Goal: Find specific page/section: Find specific page/section

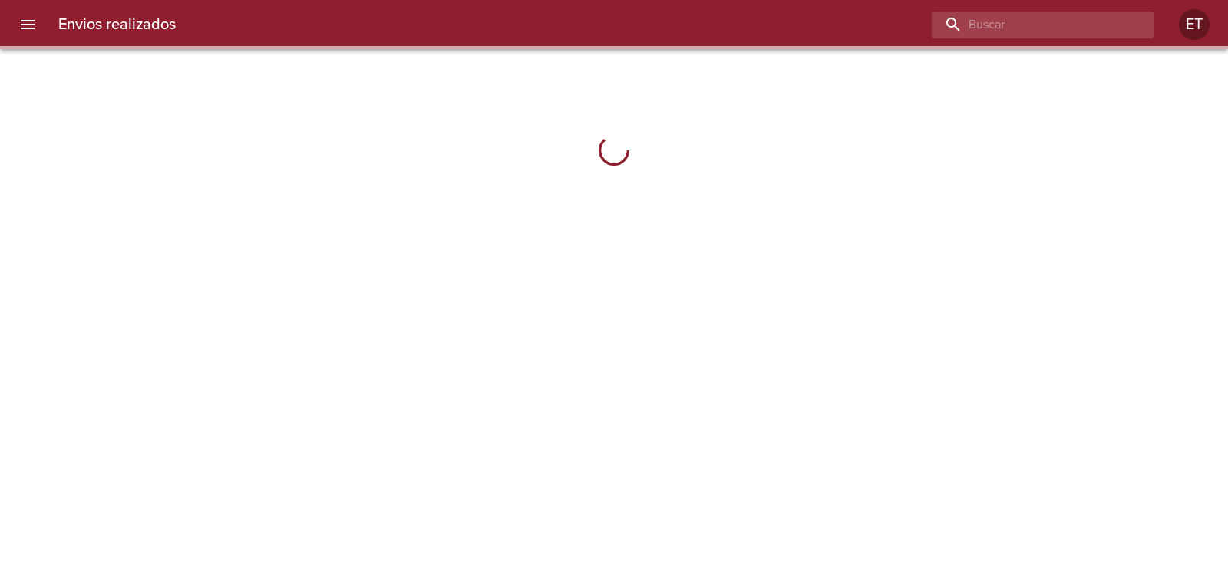
click at [1089, 17] on input "buscar" at bounding box center [1029, 25] width 196 height 27
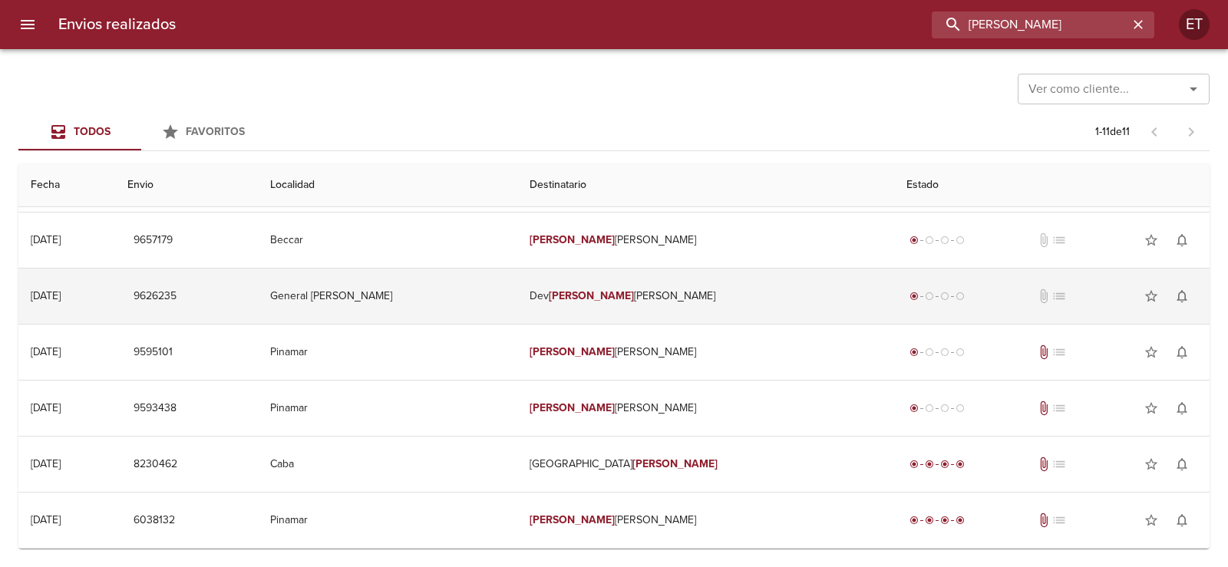
scroll to position [230, 0]
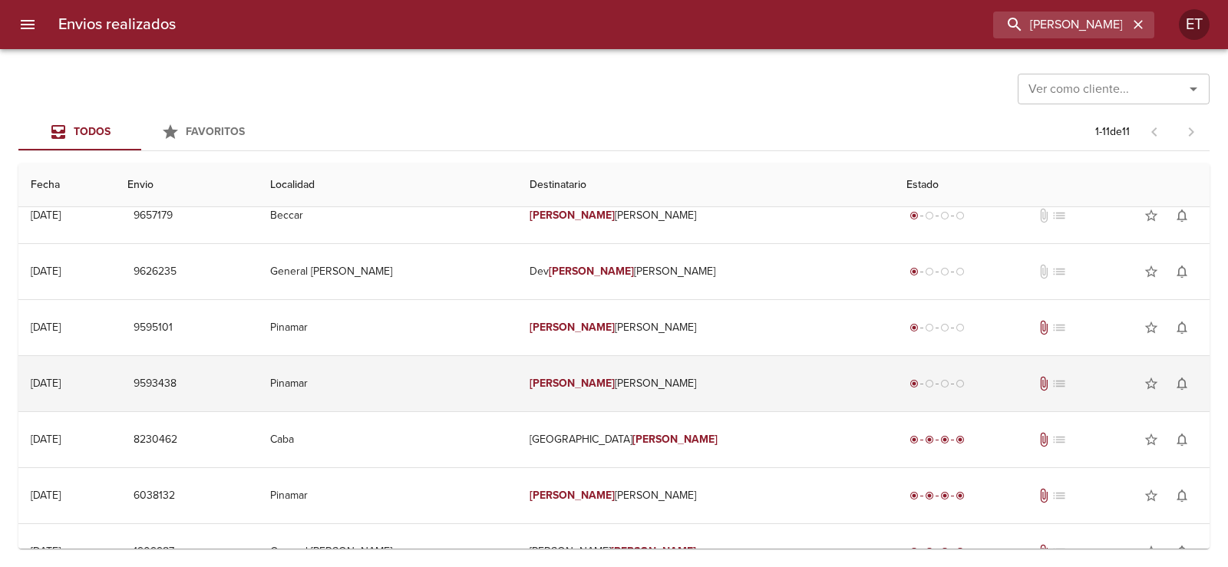
click at [648, 375] on td "[PERSON_NAME]" at bounding box center [705, 383] width 376 height 55
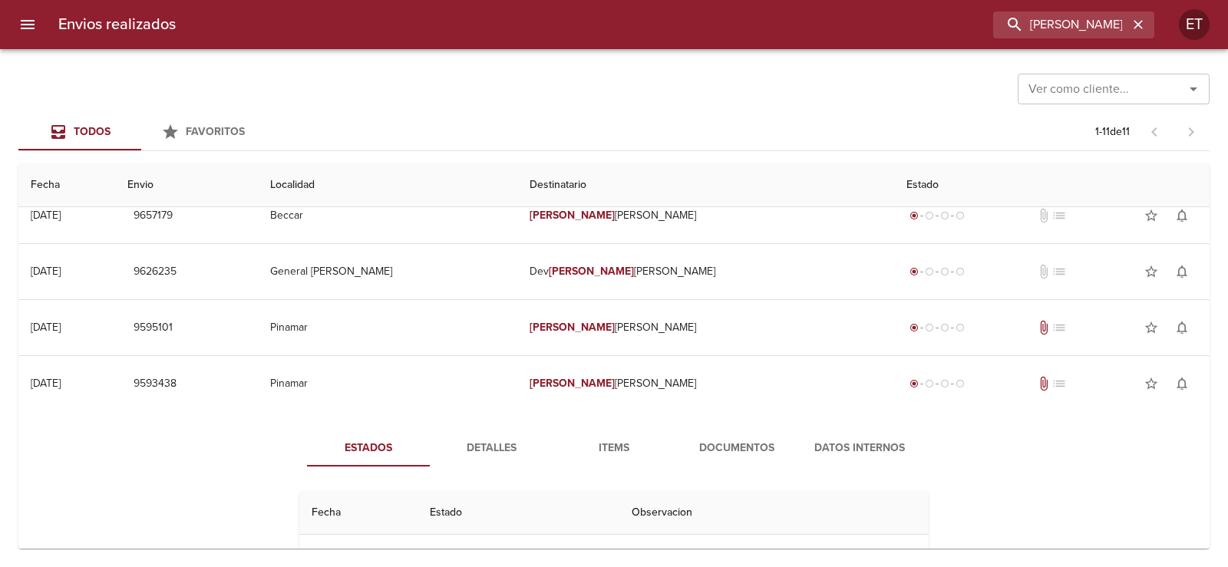
click at [743, 448] on span "Documentos" at bounding box center [736, 448] width 104 height 19
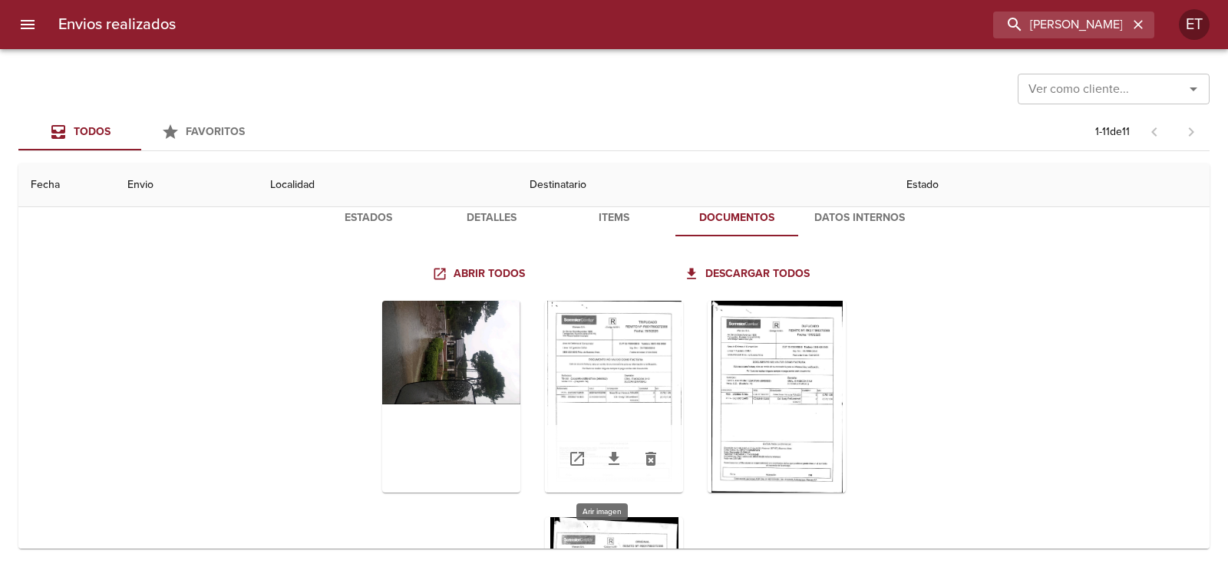
scroll to position [0, 0]
click at [630, 388] on div "Tabla de envíos del cliente" at bounding box center [614, 398] width 138 height 192
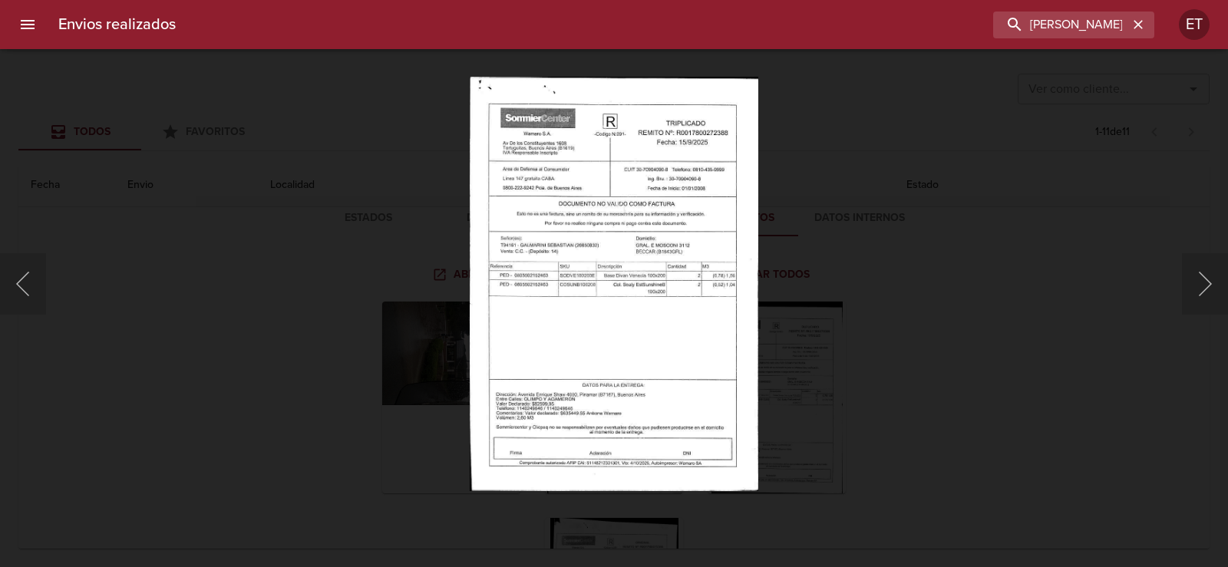
click at [836, 374] on div "Lightbox" at bounding box center [614, 283] width 1228 height 567
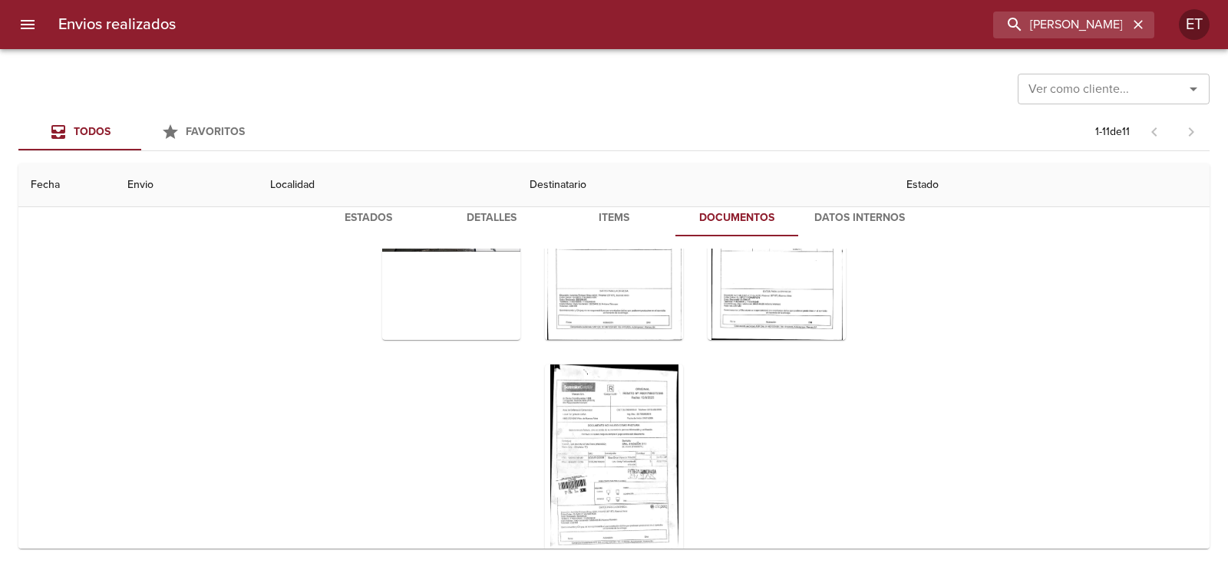
scroll to position [166, 0]
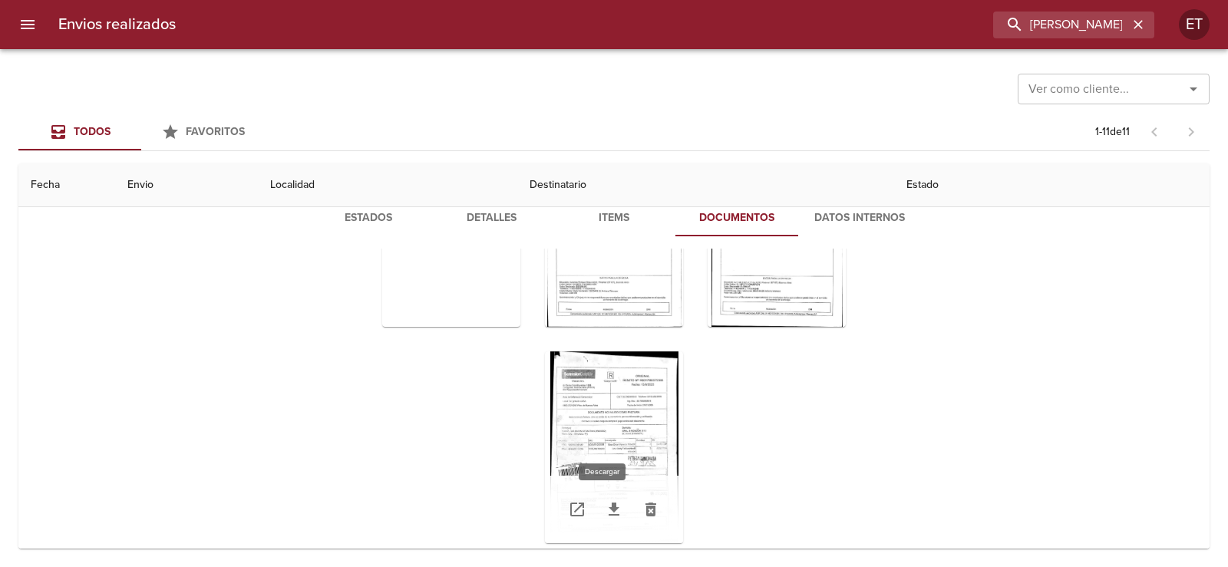
click at [608, 505] on icon "Tabla de envíos del cliente" at bounding box center [614, 509] width 18 height 18
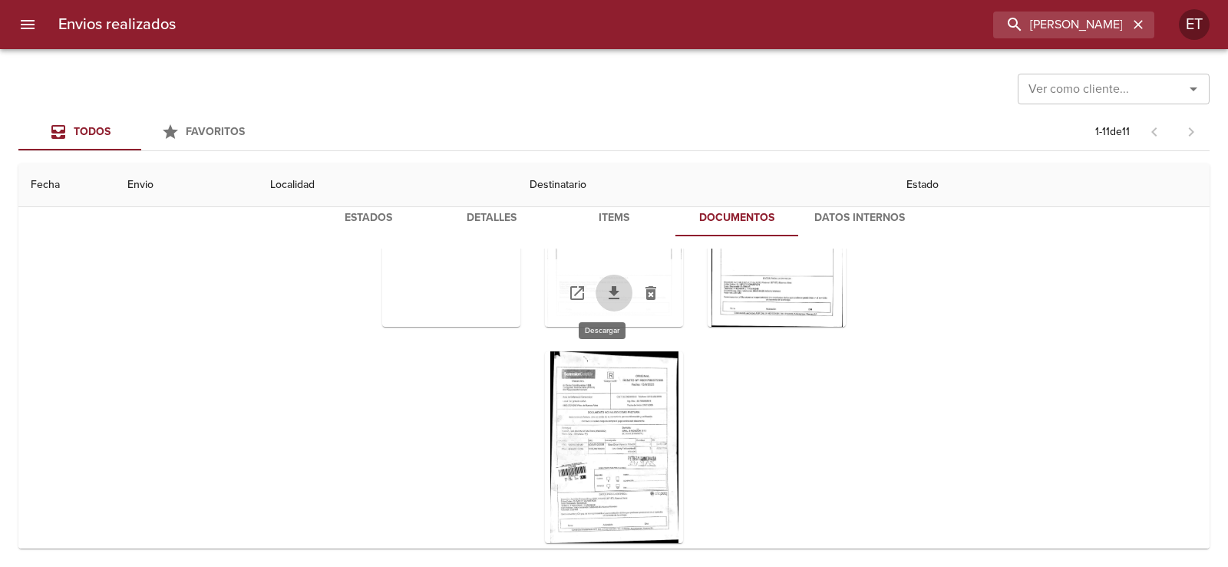
click at [614, 295] on link "Tabla de envíos del cliente" at bounding box center [613, 293] width 37 height 37
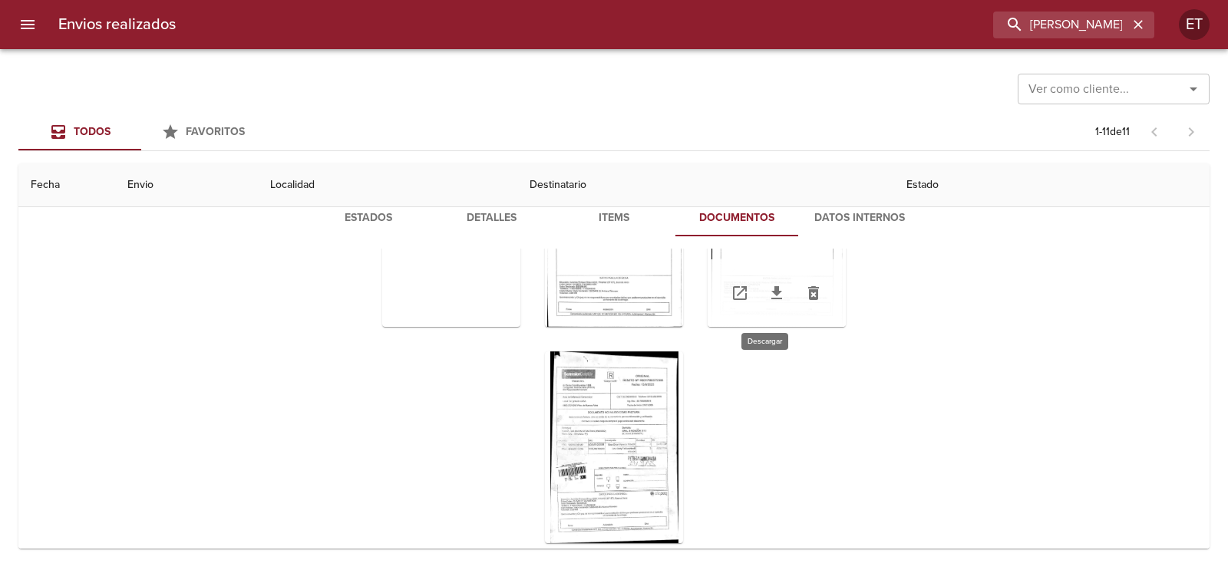
click at [767, 297] on icon "Tabla de envíos del cliente" at bounding box center [776, 293] width 18 height 18
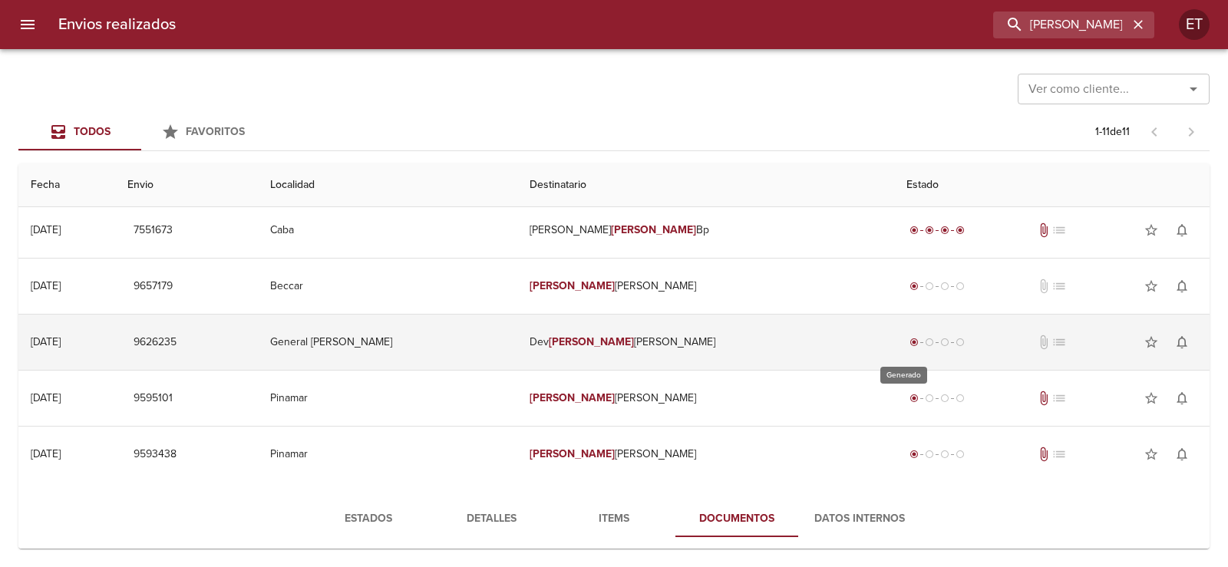
scroll to position [153, 0]
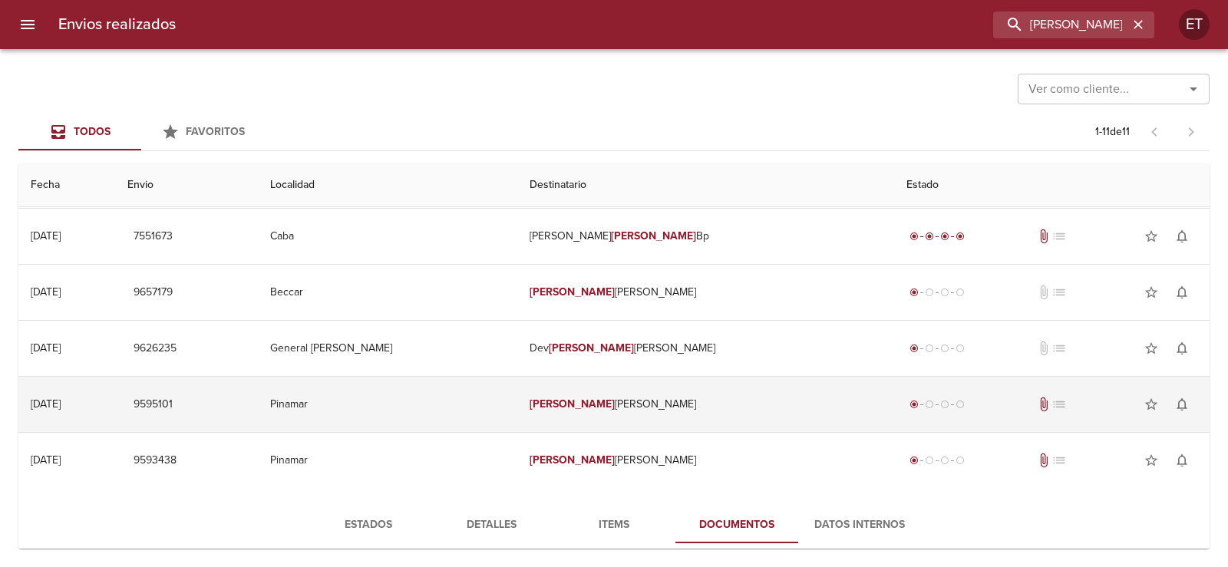
click at [644, 389] on td "[PERSON_NAME]" at bounding box center [705, 404] width 376 height 55
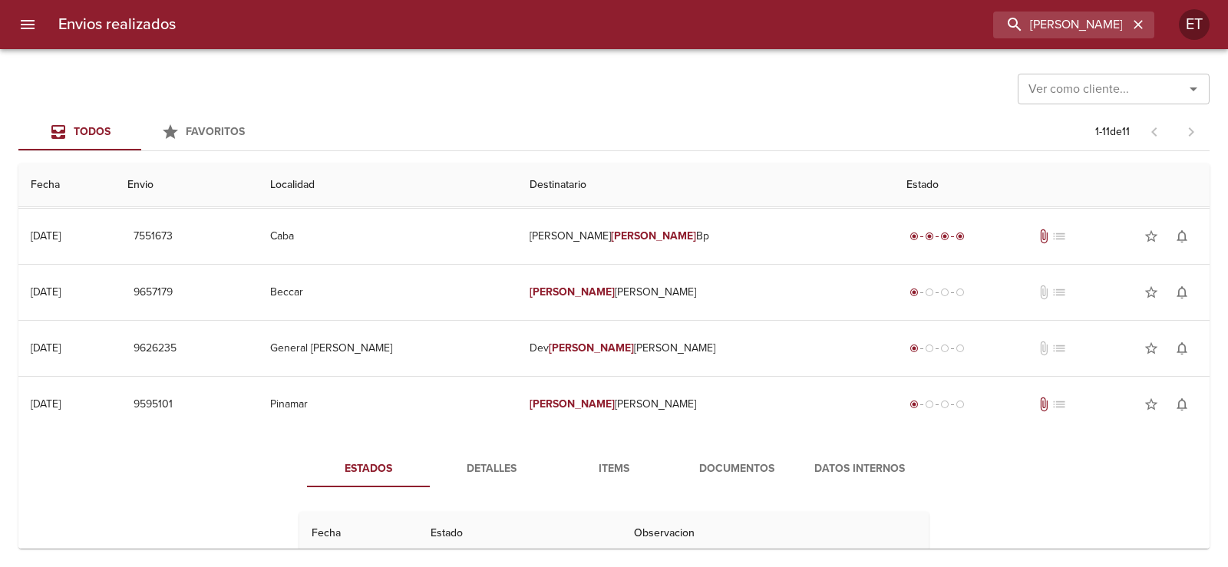
click at [710, 467] on span "Documentos" at bounding box center [736, 469] width 104 height 19
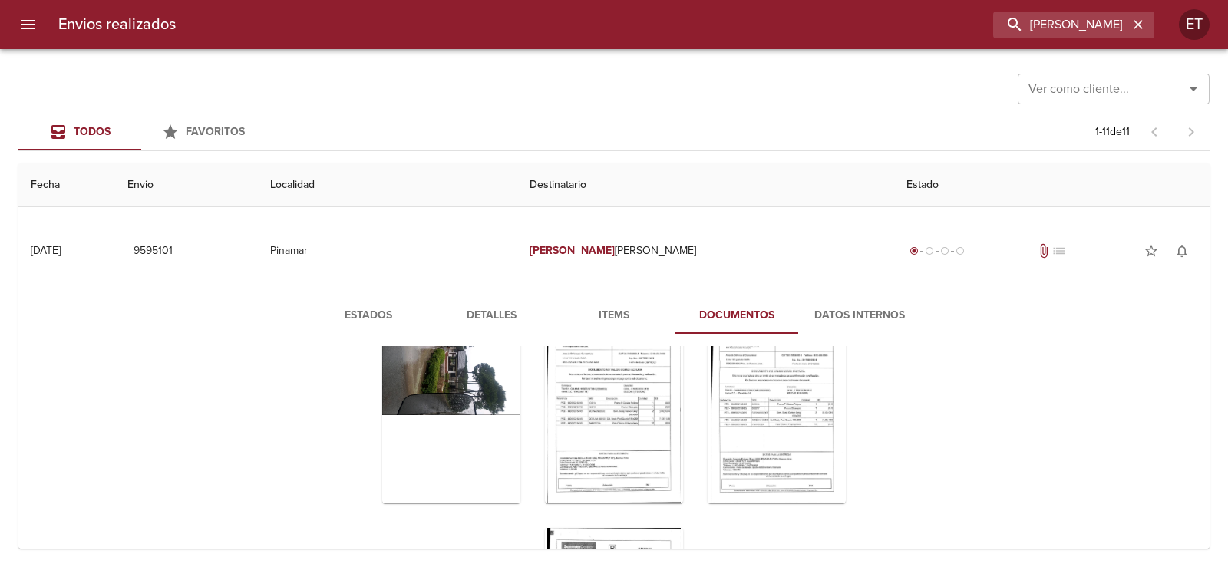
scroll to position [166, 0]
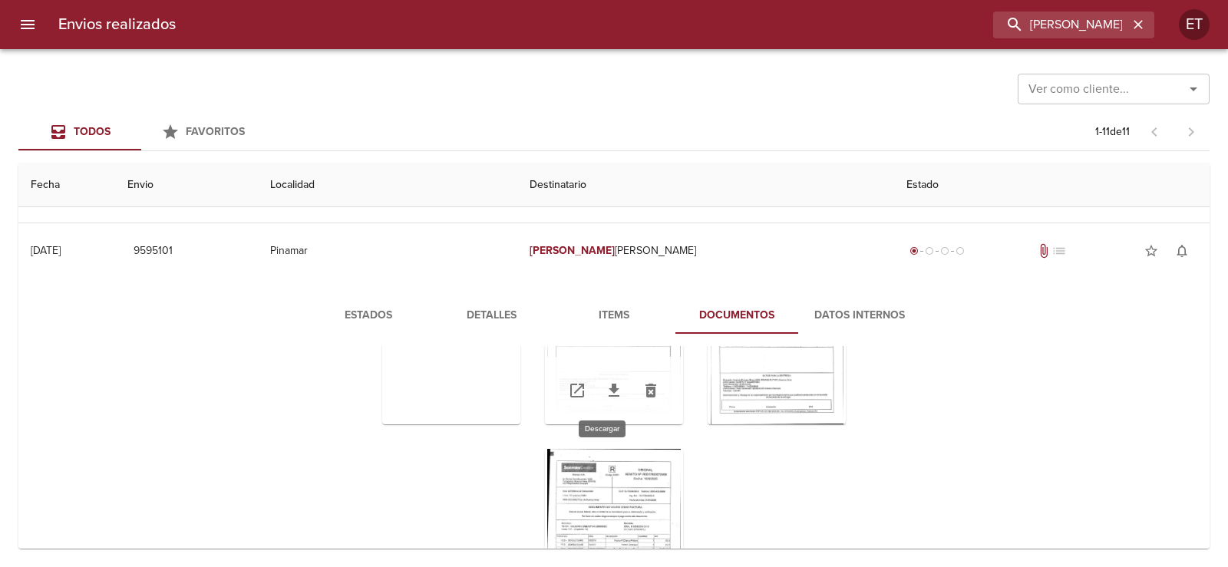
click at [612, 388] on link "Tabla de envíos del cliente" at bounding box center [613, 390] width 37 height 37
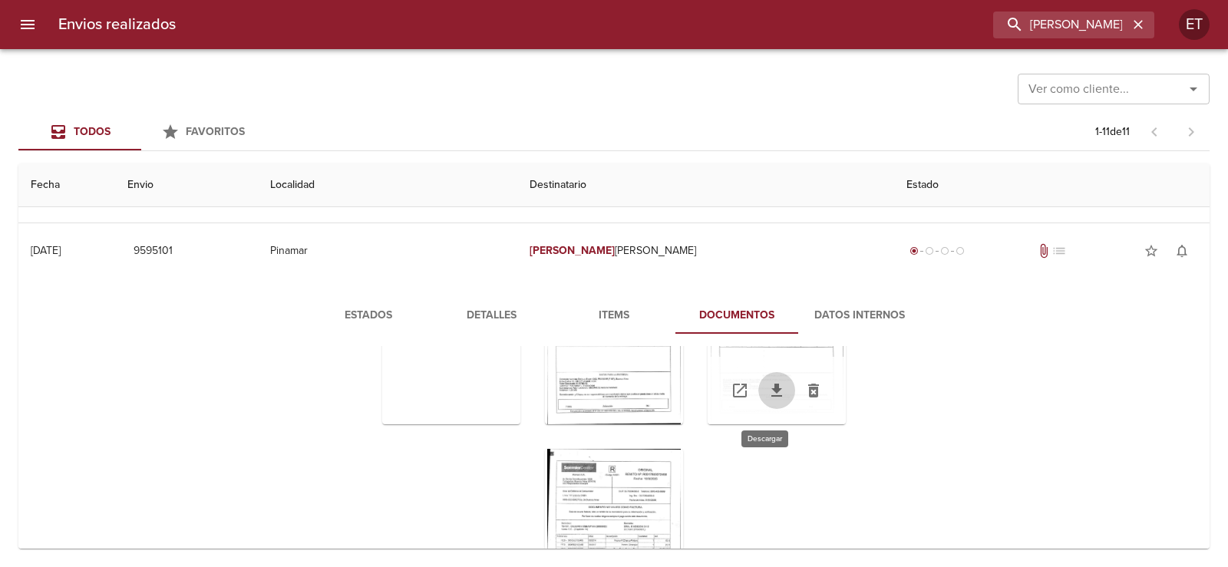
click at [771, 393] on icon "Tabla de envíos del cliente" at bounding box center [776, 390] width 11 height 13
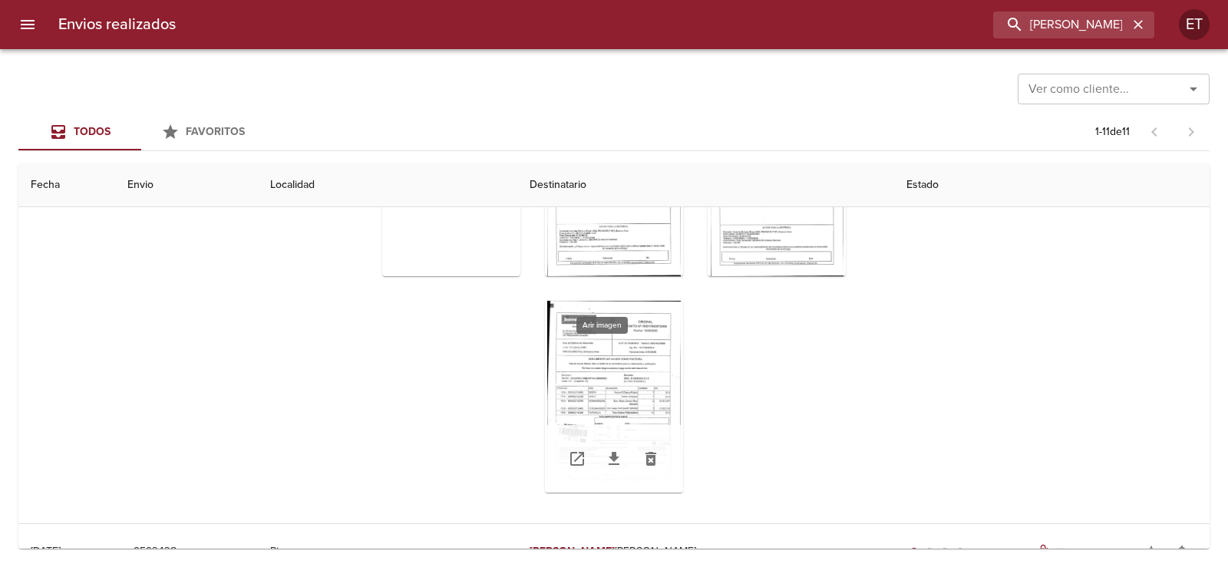
scroll to position [460, 0]
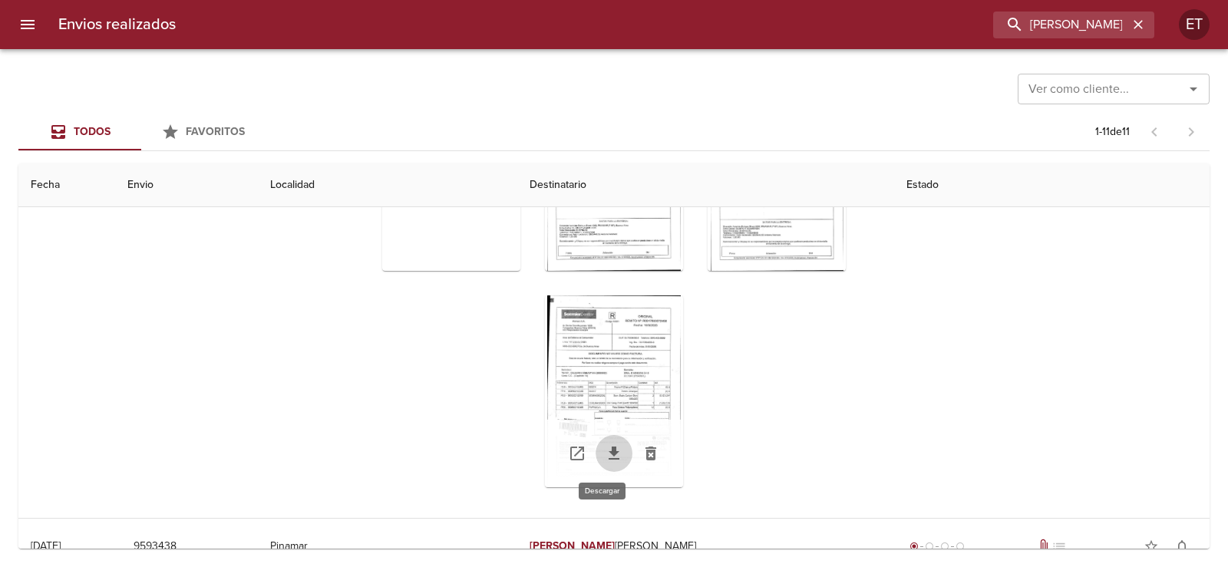
click at [608, 448] on icon "Tabla de envíos del cliente" at bounding box center [613, 453] width 11 height 13
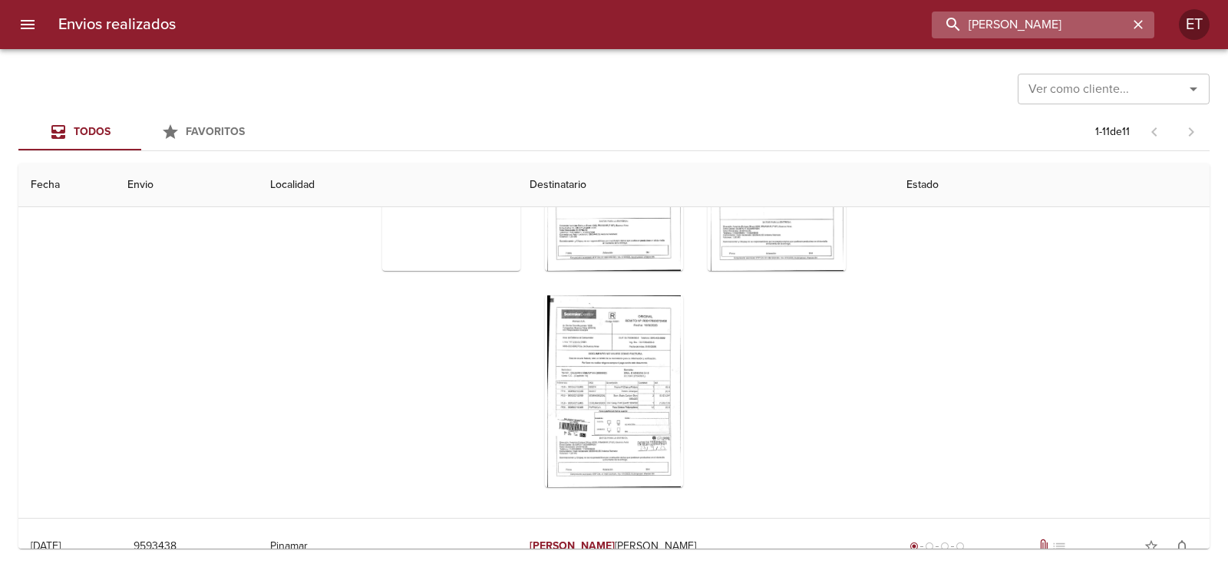
click at [1079, 27] on input "[PERSON_NAME]" at bounding box center [1029, 25] width 196 height 27
type input "9348872"
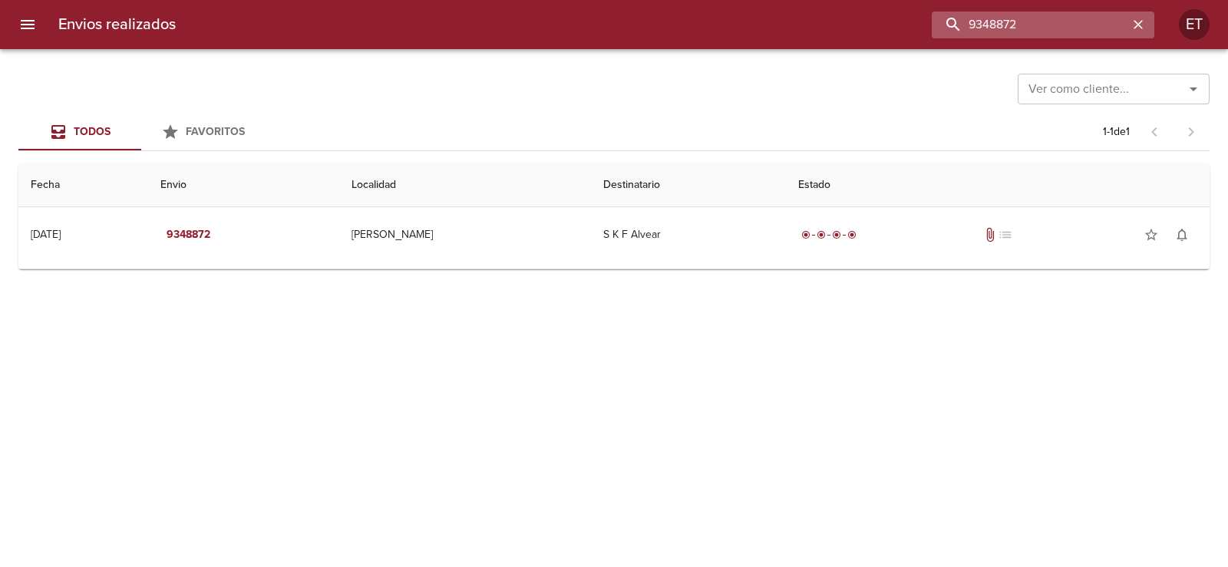
scroll to position [0, 0]
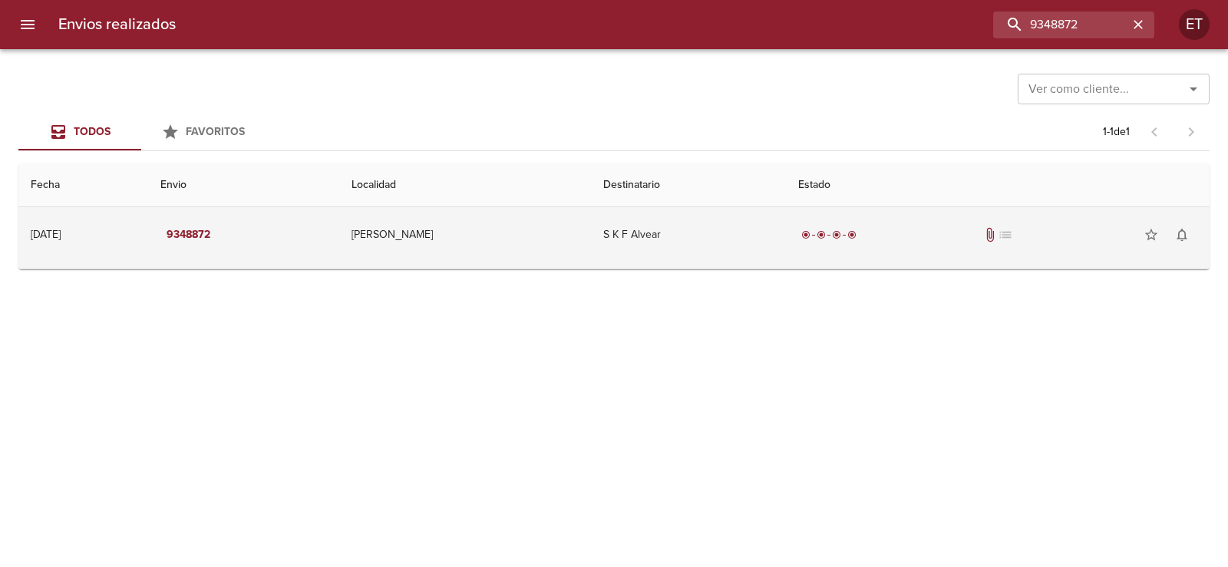
click at [982, 228] on span "attach_file" at bounding box center [989, 234] width 15 height 15
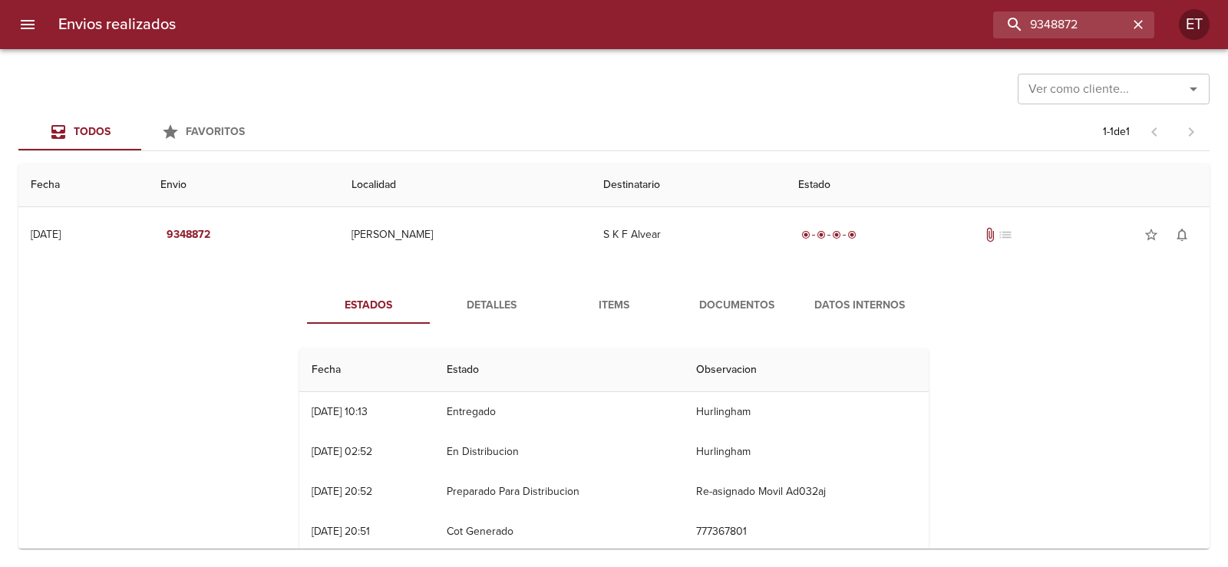
click at [754, 307] on span "Documentos" at bounding box center [736, 305] width 104 height 19
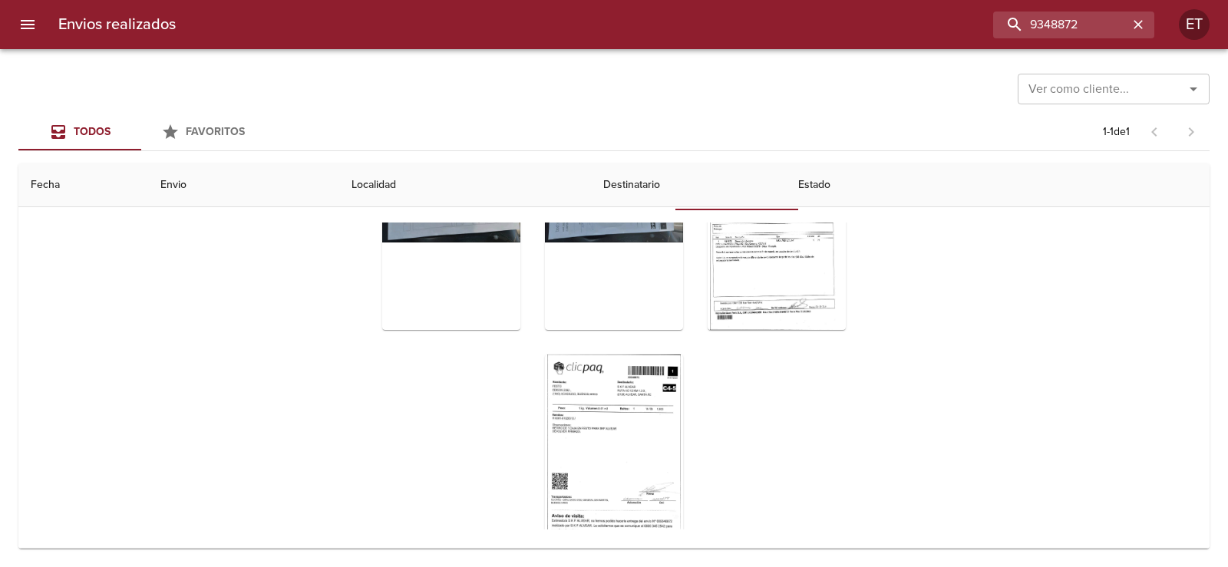
scroll to position [153, 0]
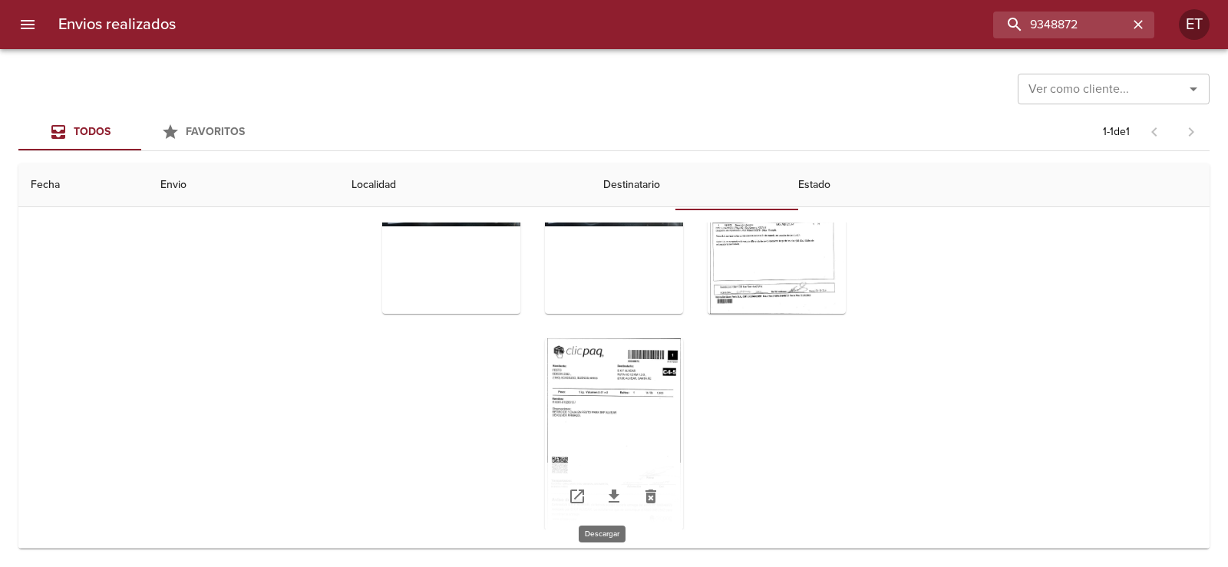
click at [613, 499] on link "Tabla de envíos del cliente" at bounding box center [613, 496] width 37 height 37
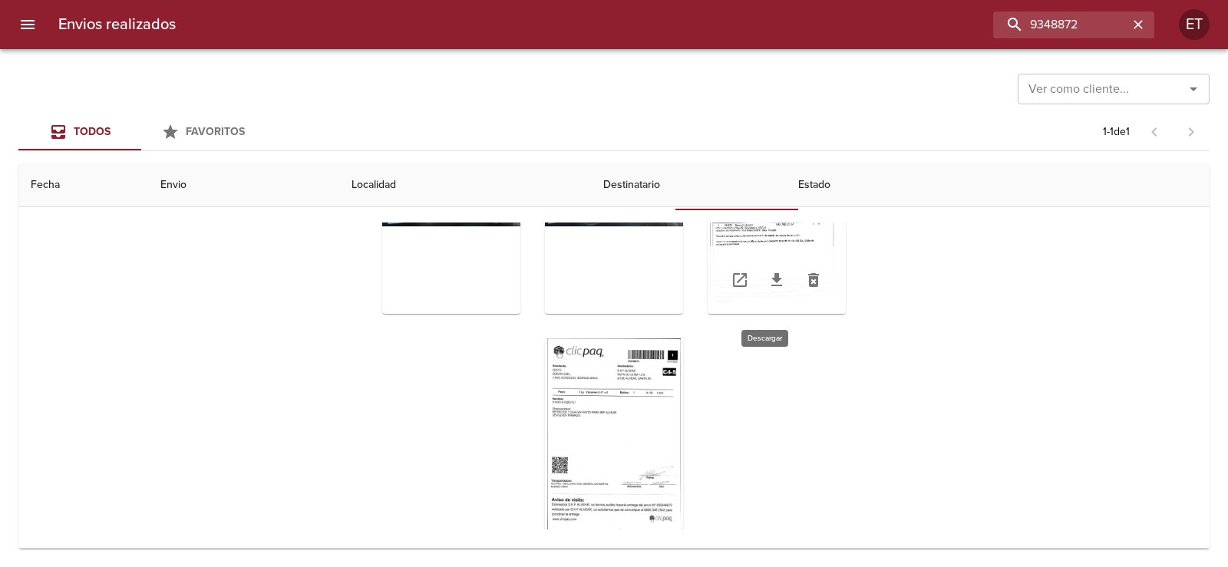
click at [767, 288] on icon "Tabla de envíos del cliente" at bounding box center [776, 280] width 18 height 18
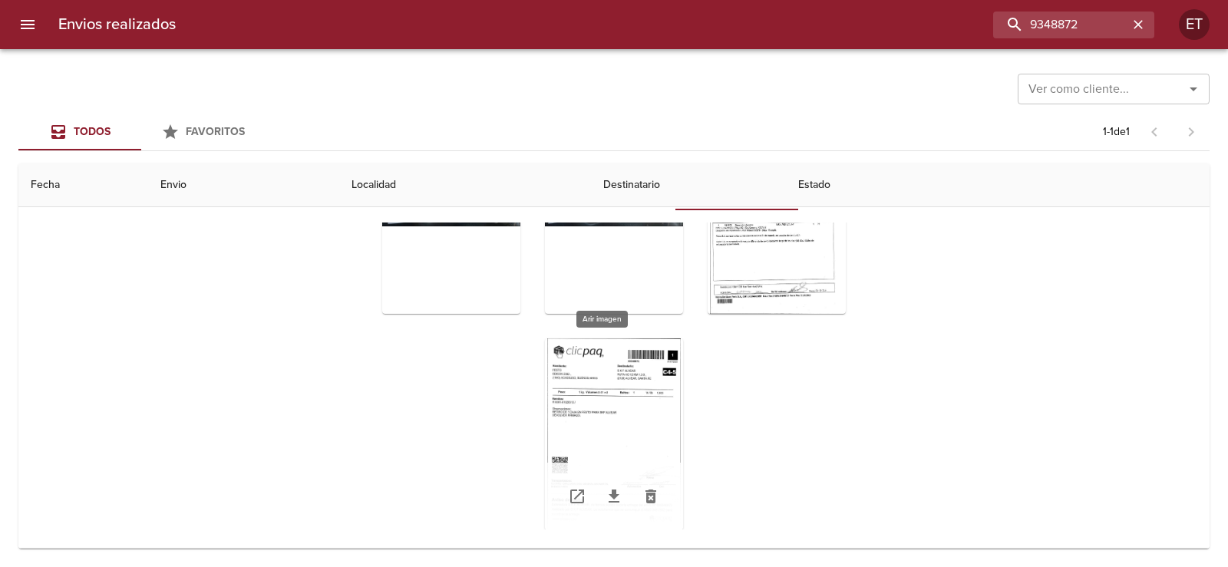
click at [591, 417] on div "Tabla de envíos del cliente" at bounding box center [614, 434] width 138 height 192
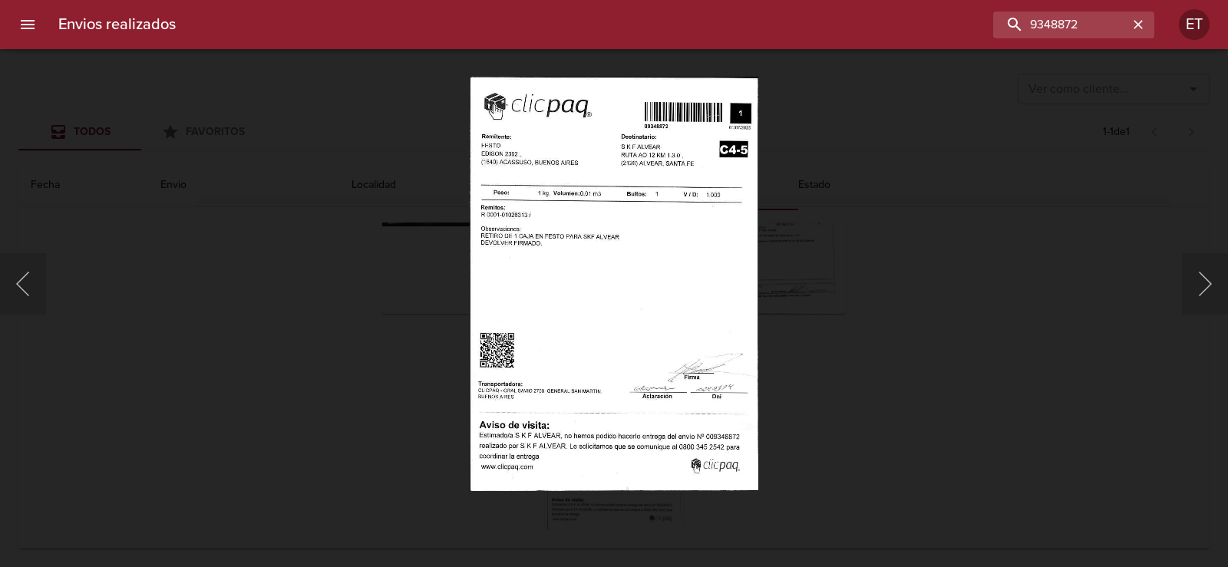
click at [315, 259] on div "Lightbox" at bounding box center [614, 283] width 1228 height 567
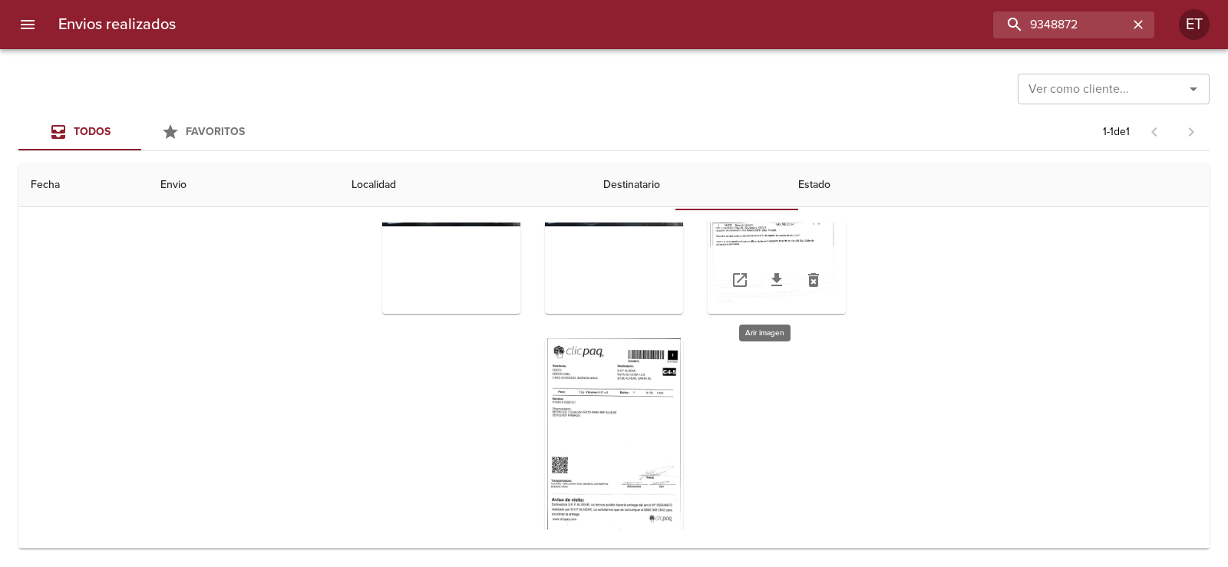
click at [755, 264] on div "Tabla de envíos del cliente" at bounding box center [776, 280] width 138 height 68
click at [758, 245] on div "Tabla de envíos del cliente" at bounding box center [776, 218] width 138 height 192
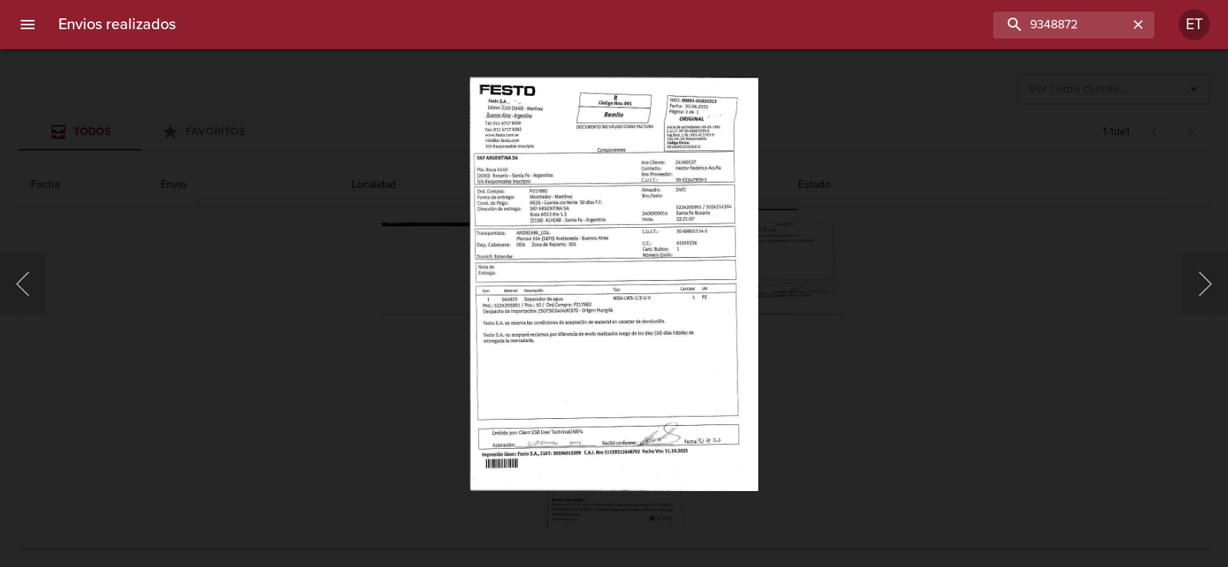
click at [602, 305] on img "Lightbox" at bounding box center [614, 284] width 288 height 414
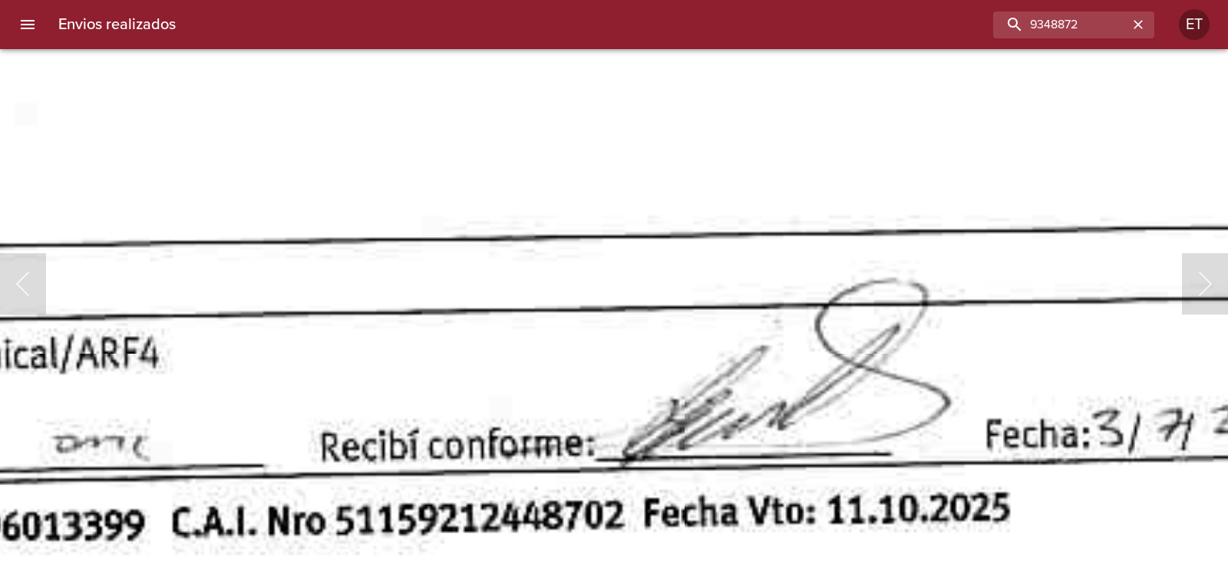
click at [648, 0] on body "Envios realizados 9348872 ET Ver como cliente... Ver como cliente... Todos Favo…" at bounding box center [614, 0] width 1228 height 0
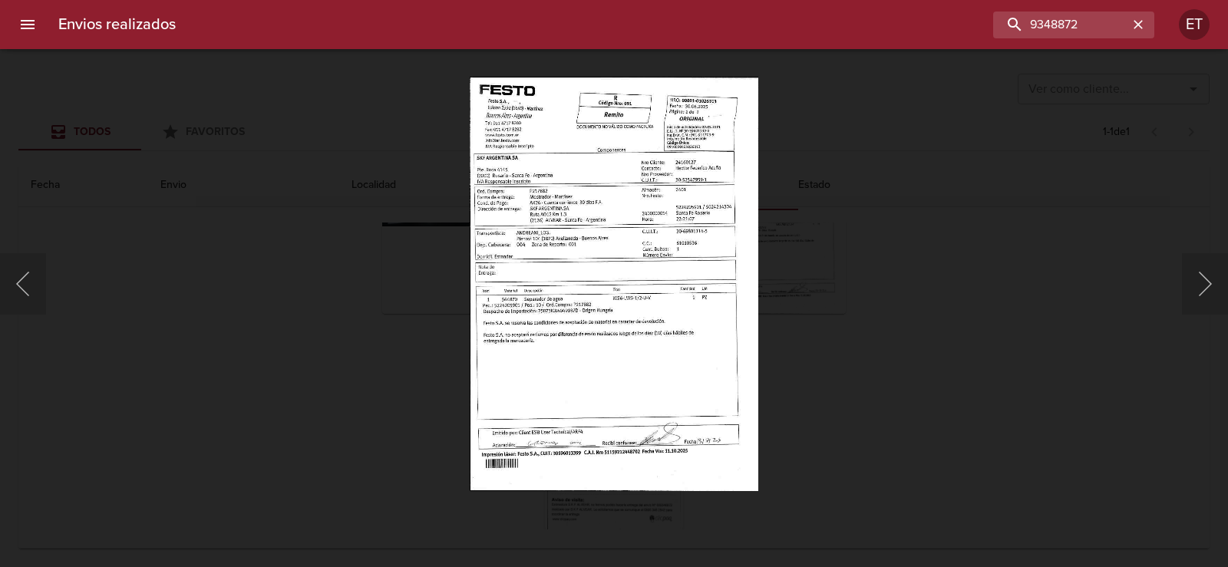
click at [1029, 309] on div "Lightbox" at bounding box center [614, 283] width 1228 height 567
